Goal: Find specific page/section: Find specific page/section

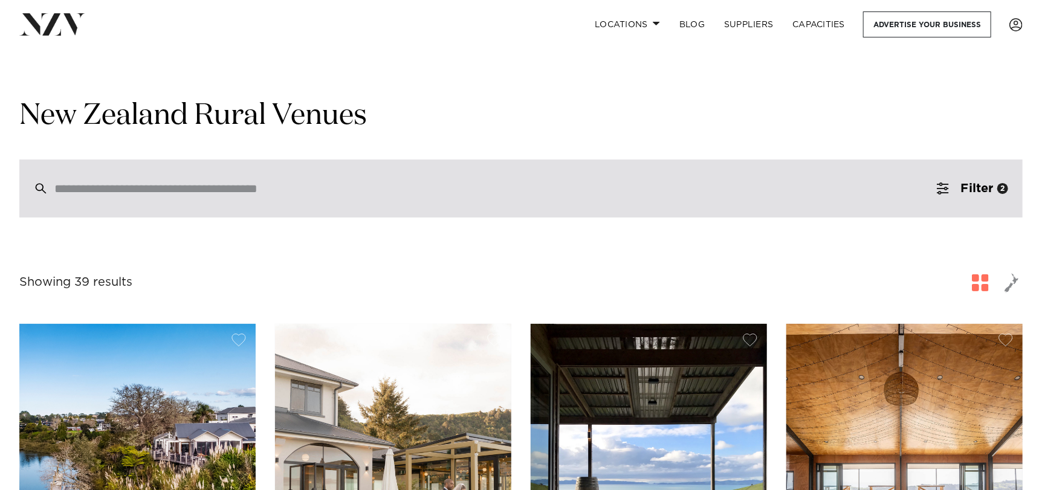
click at [114, 194] on input "search" at bounding box center [495, 188] width 882 height 13
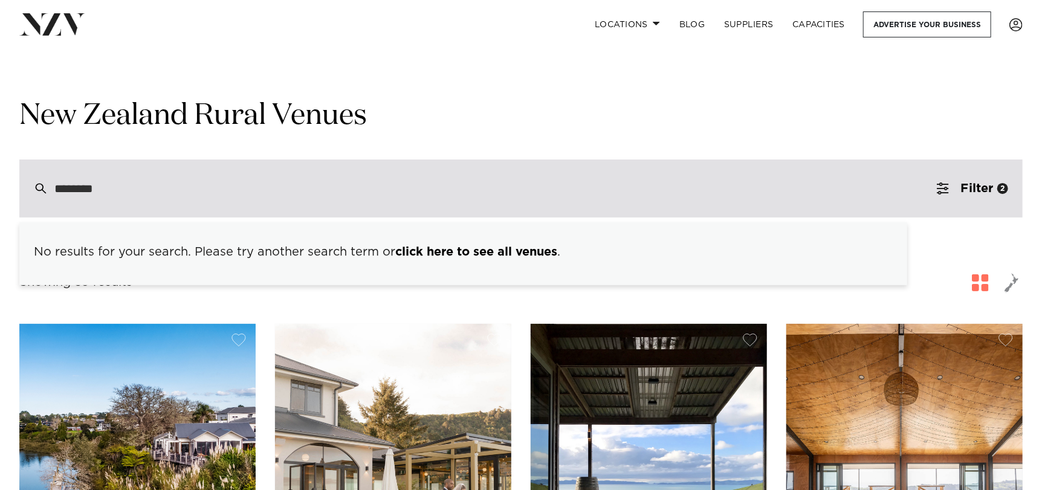
type input "*******"
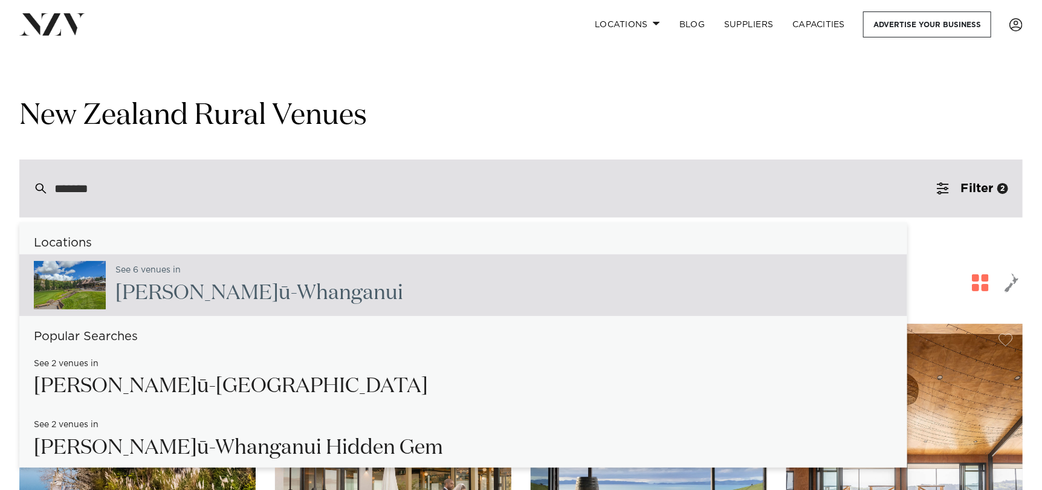
click at [187, 288] on span "[PERSON_NAME]" at bounding box center [196, 293] width 163 height 21
type input "**********"
